Goal: Information Seeking & Learning: Learn about a topic

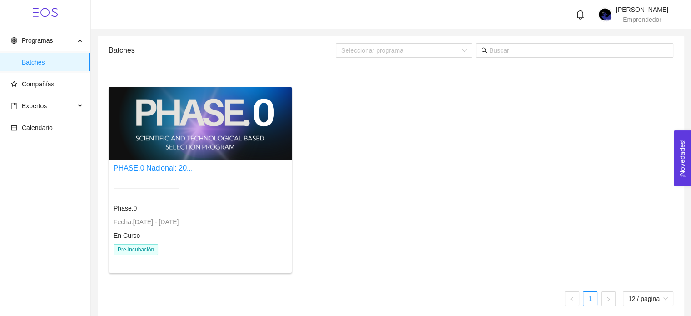
click at [70, 73] on ul "Programas Batches Compañías Expertos Calendario" at bounding box center [45, 84] width 90 height 109
click at [70, 79] on span "Compañías" at bounding box center [47, 84] width 72 height 18
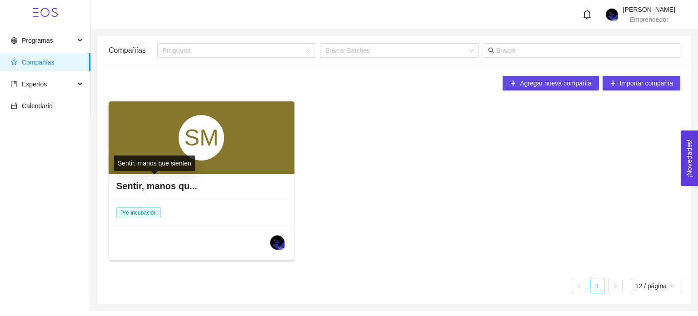
click at [173, 191] on h4 "Sentir, manos qu..." at bounding box center [156, 185] width 81 height 13
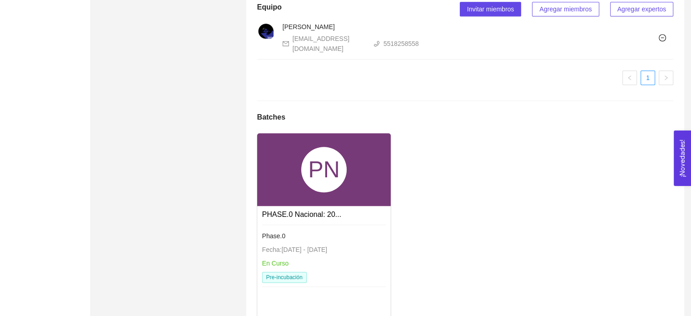
scroll to position [595, 0]
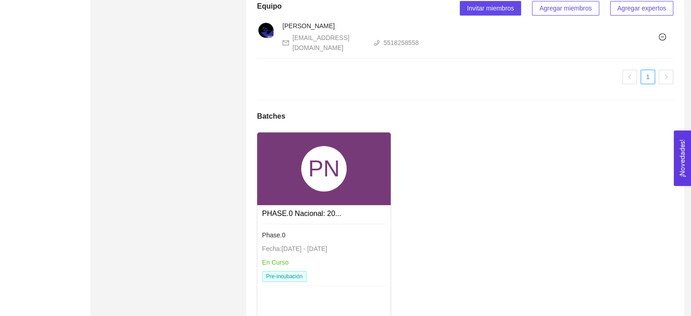
click at [287, 224] on div at bounding box center [324, 225] width 124 height 3
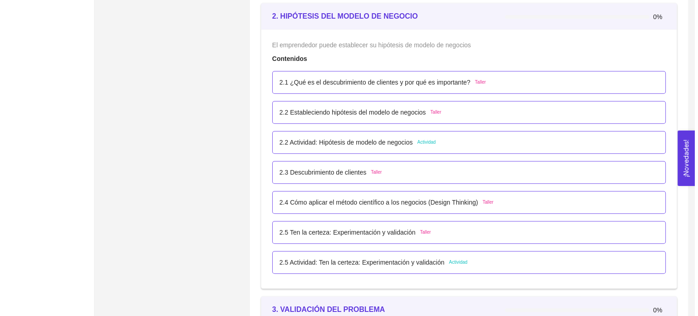
scroll to position [876, 0]
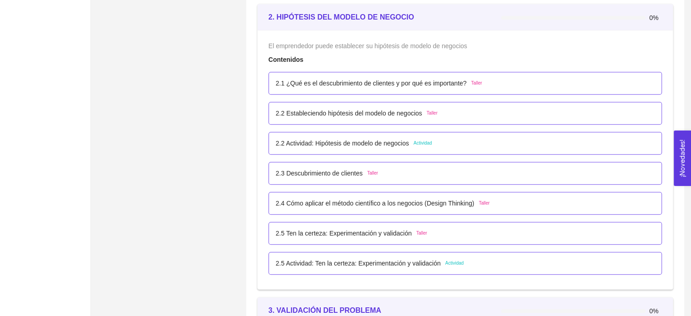
click at [365, 146] on p "2.2 Actividad: Hipótesis de modelo de negocios" at bounding box center [342, 143] width 133 height 10
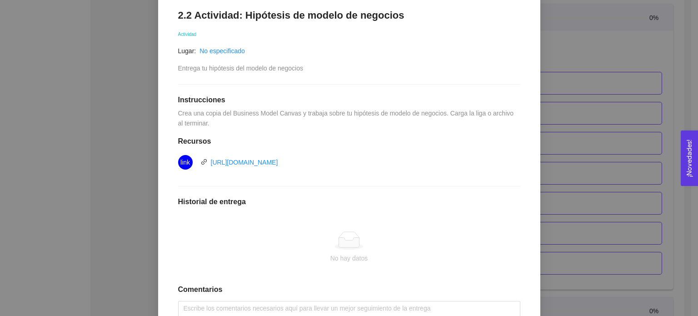
scroll to position [153, 0]
click at [278, 159] on link "[URL][DOMAIN_NAME]" at bounding box center [244, 161] width 67 height 7
